Goal: Task Accomplishment & Management: Use online tool/utility

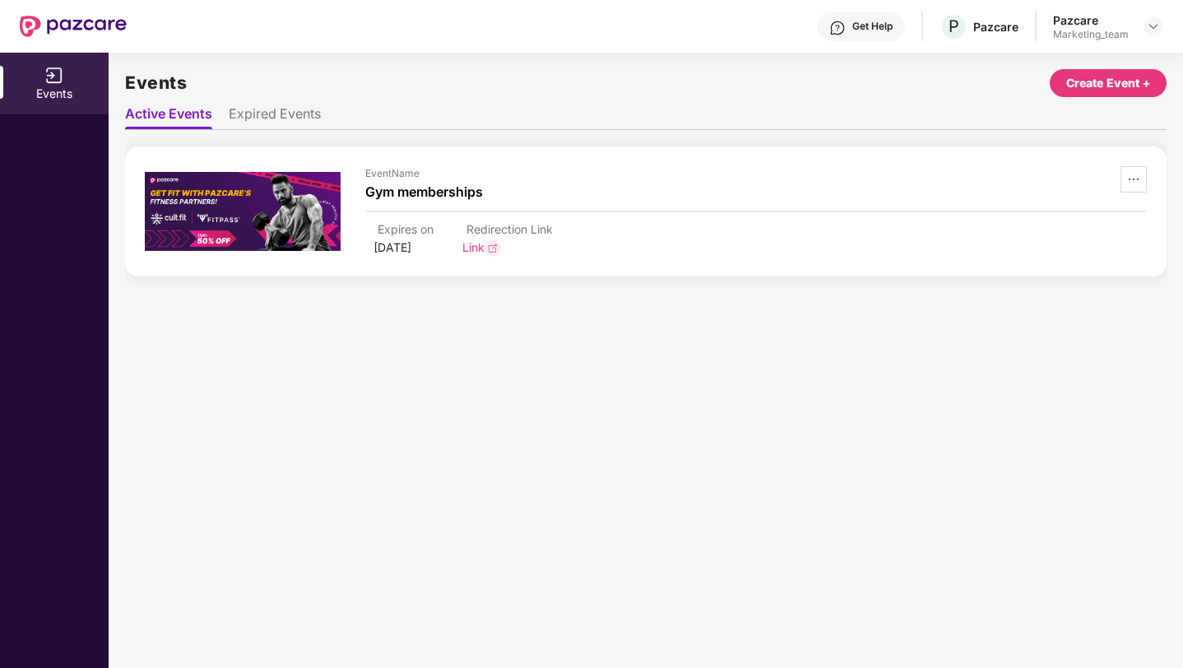
click at [1114, 76] on div "Create Event +" at bounding box center [1108, 83] width 84 height 18
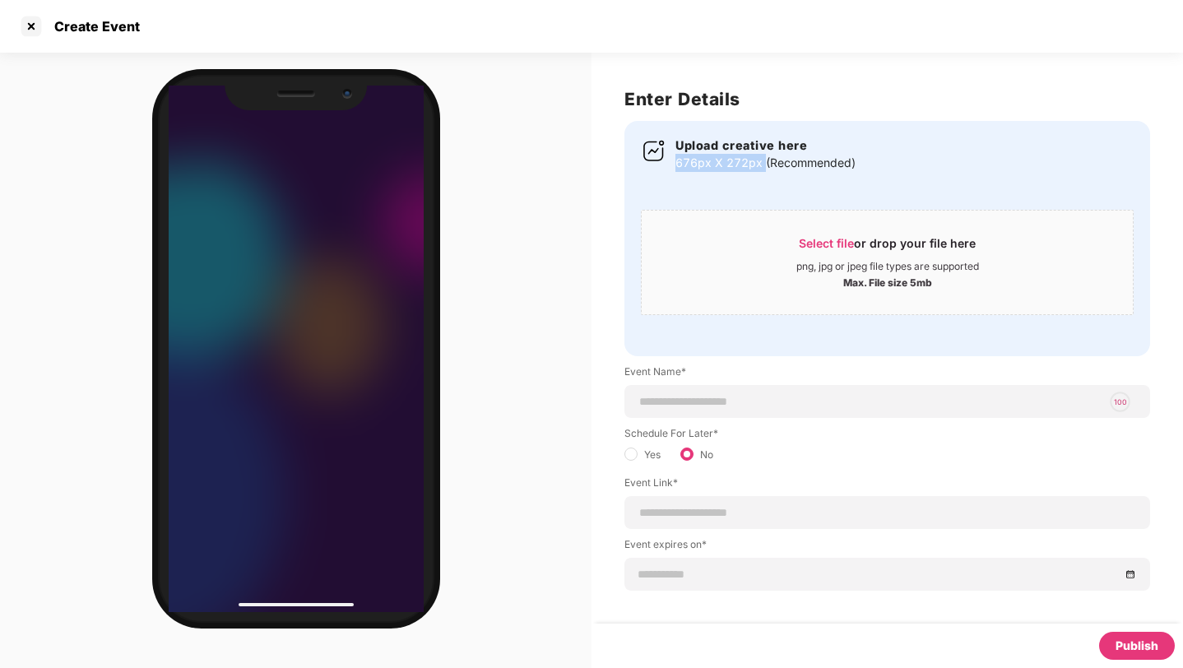
drag, startPoint x: 675, startPoint y: 162, endPoint x: 763, endPoint y: 161, distance: 88.0
click at [763, 161] on p "676px X 272px (Recommended)" at bounding box center [765, 163] width 180 height 18
copy p "676px X 272px"
